Goal: Check status: Check status

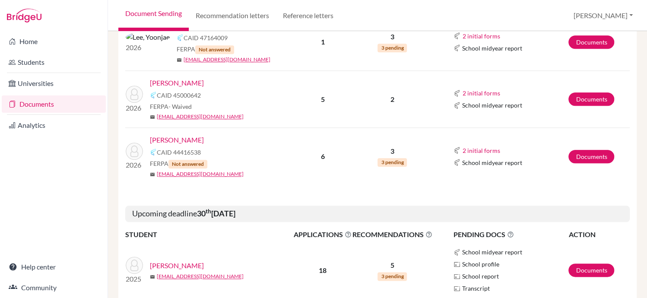
scroll to position [397, 0]
click at [167, 139] on link "Siddons, Annabelle" at bounding box center [177, 139] width 54 height 10
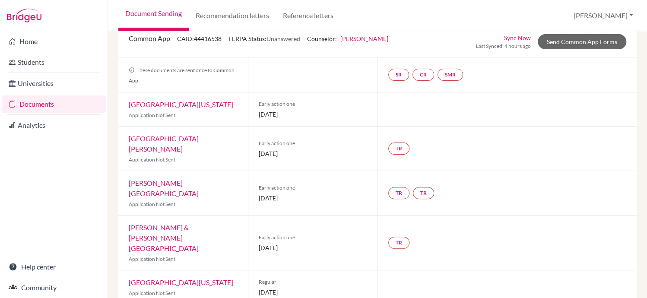
scroll to position [62, 0]
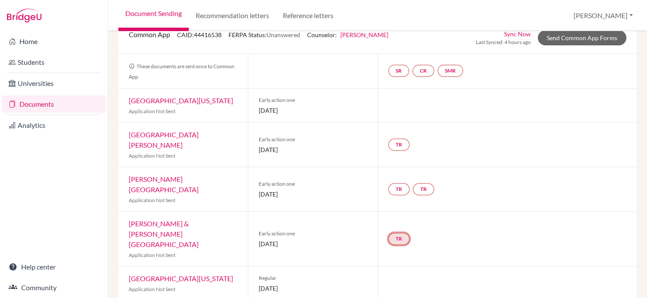
click at [397, 233] on link "TR" at bounding box center [398, 239] width 21 height 12
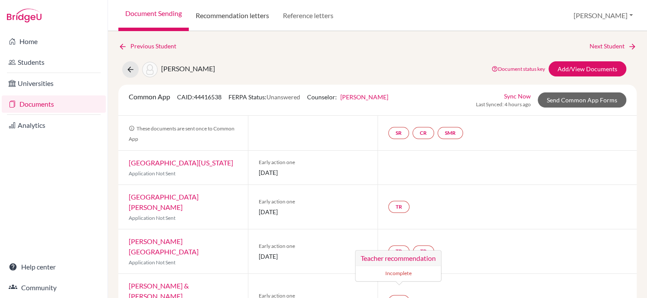
click at [254, 16] on link "Recommendation letters" at bounding box center [232, 15] width 87 height 31
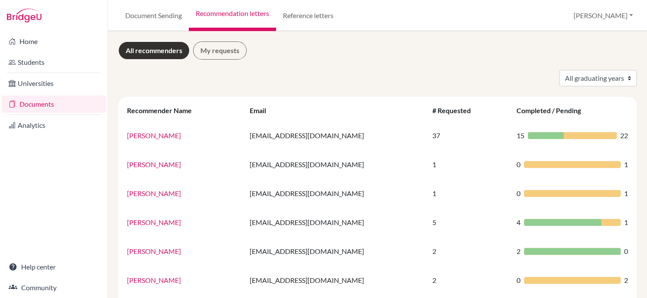
click at [64, 104] on link "Documents" at bounding box center [54, 103] width 104 height 17
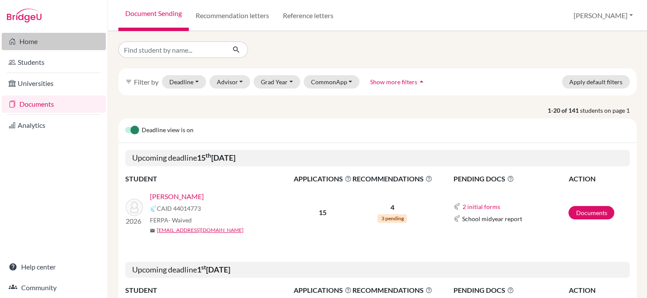
click at [36, 33] on link "Home" at bounding box center [54, 41] width 104 height 17
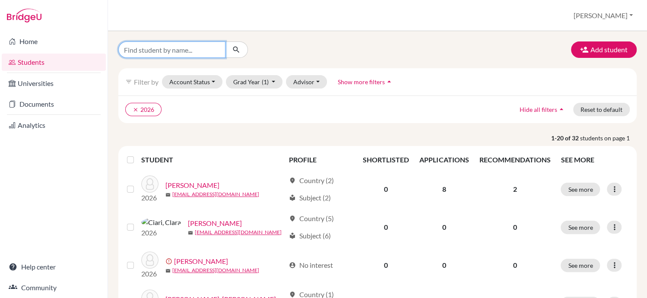
click at [151, 54] on input "Find student by name..." at bounding box center [171, 49] width 107 height 16
type input "[PERSON_NAME]"
click button "submit" at bounding box center [236, 49] width 23 height 16
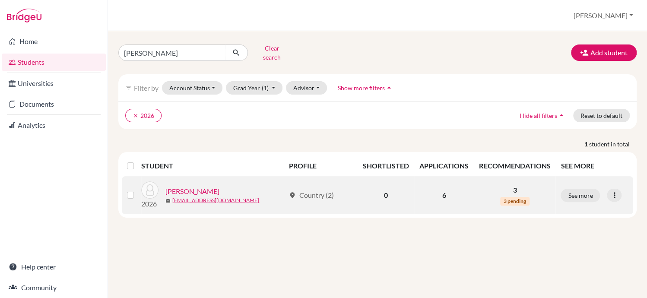
click at [211, 186] on link "[PERSON_NAME]" at bounding box center [192, 191] width 54 height 10
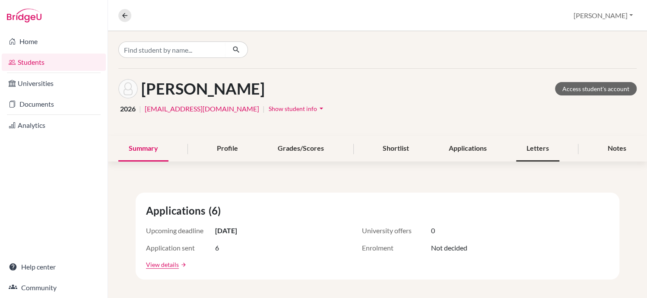
click at [528, 148] on div "Letters" at bounding box center [537, 148] width 43 height 25
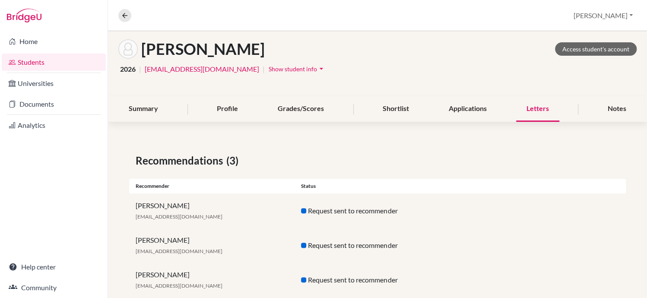
scroll to position [59, 0]
